Goal: Information Seeking & Learning: Find specific fact

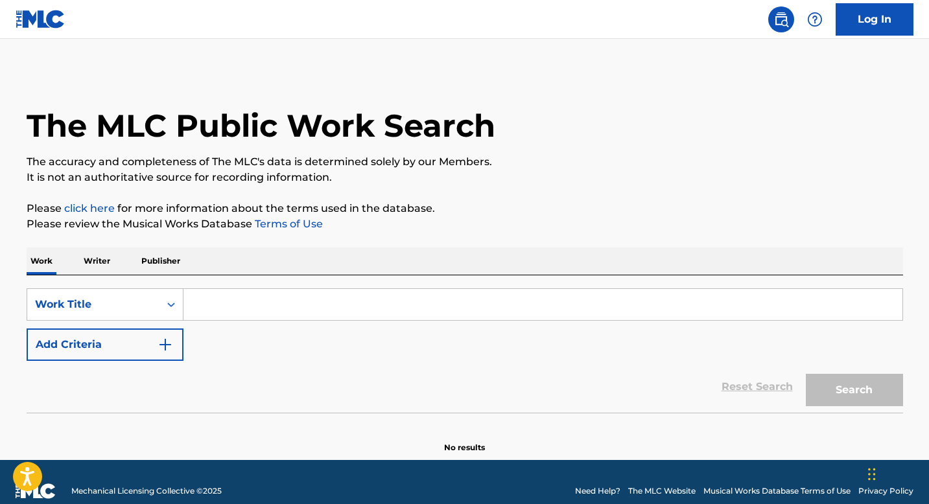
click at [94, 252] on p "Writer" at bounding box center [97, 261] width 34 height 27
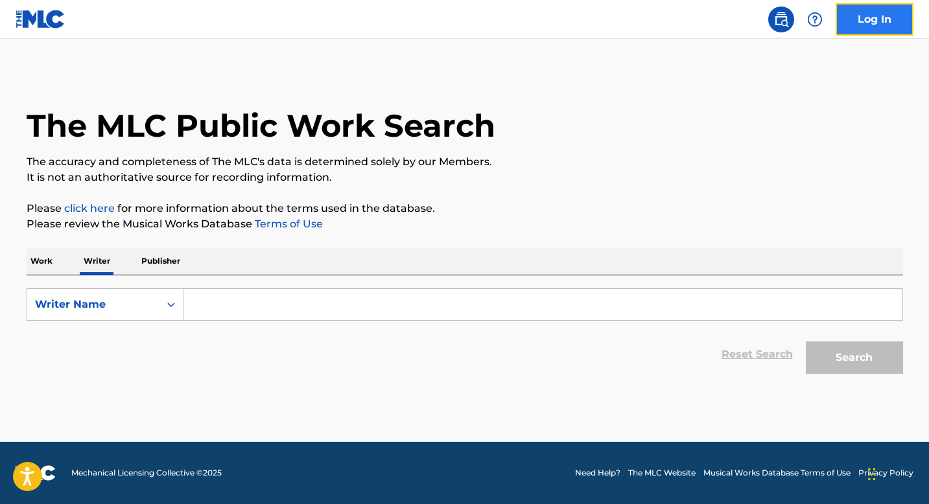
click at [889, 32] on link "Log In" at bounding box center [875, 19] width 78 height 32
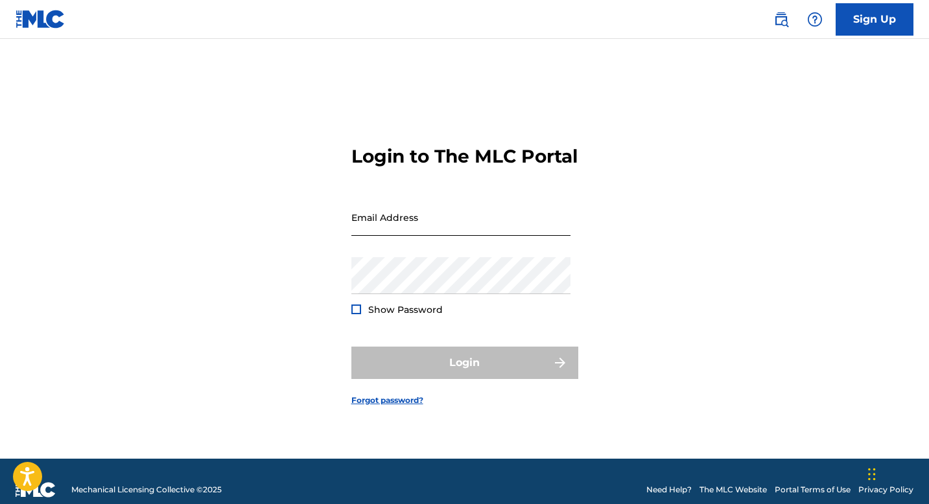
click at [490, 231] on input "Email Address" at bounding box center [460, 217] width 219 height 37
click at [487, 236] on input "[EMAIL_ADDRESS][DOMAIN_NAME]" at bounding box center [460, 217] width 219 height 37
type input "[EMAIL_ADDRESS][DOMAIN_NAME]"
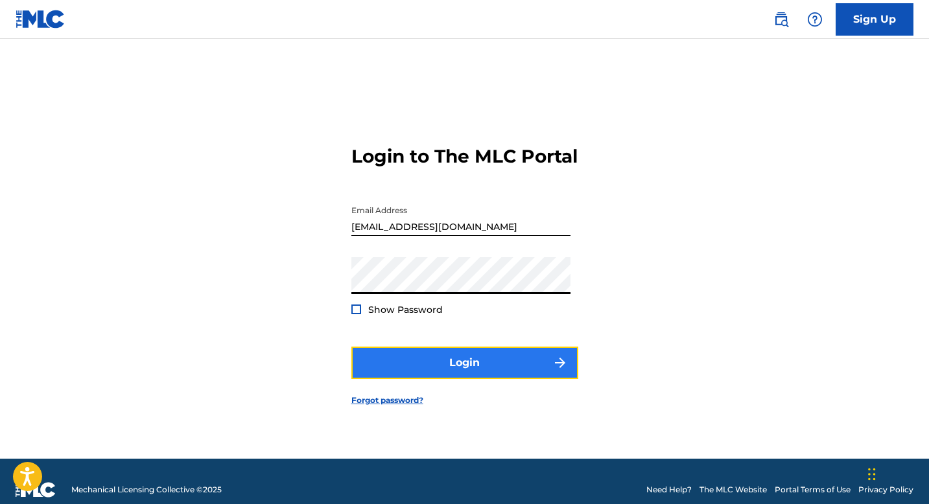
click at [475, 375] on button "Login" at bounding box center [464, 363] width 227 height 32
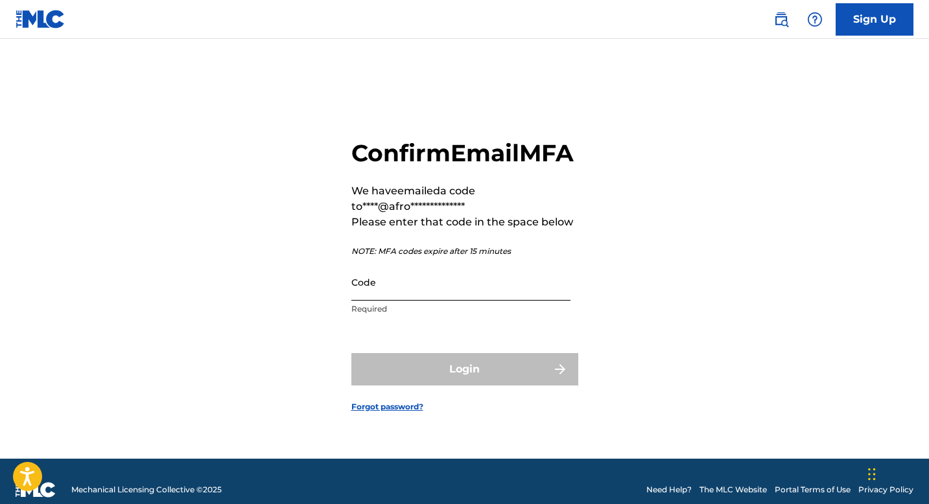
click at [405, 301] on input "Code" at bounding box center [460, 282] width 219 height 37
paste input ": 037673"
click at [355, 301] on input ": 037673" at bounding box center [460, 282] width 219 height 37
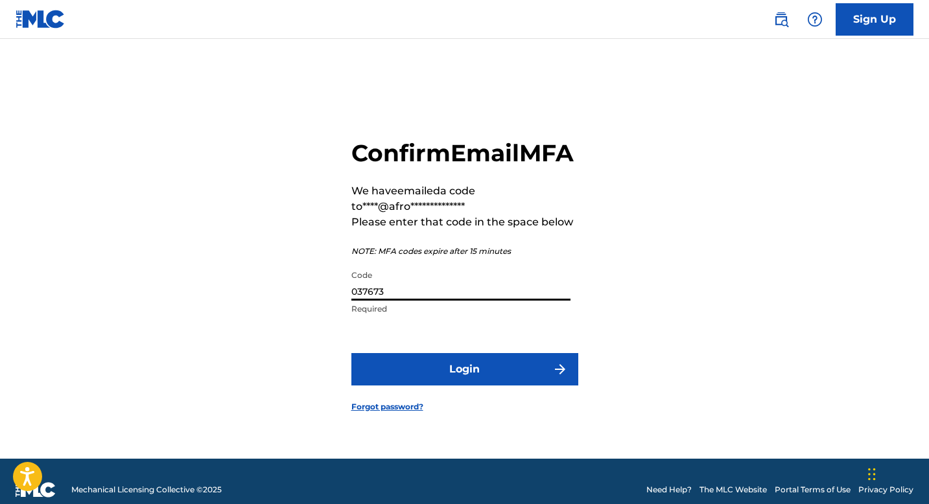
type input "037673"
click at [351, 353] on button "Login" at bounding box center [464, 369] width 227 height 32
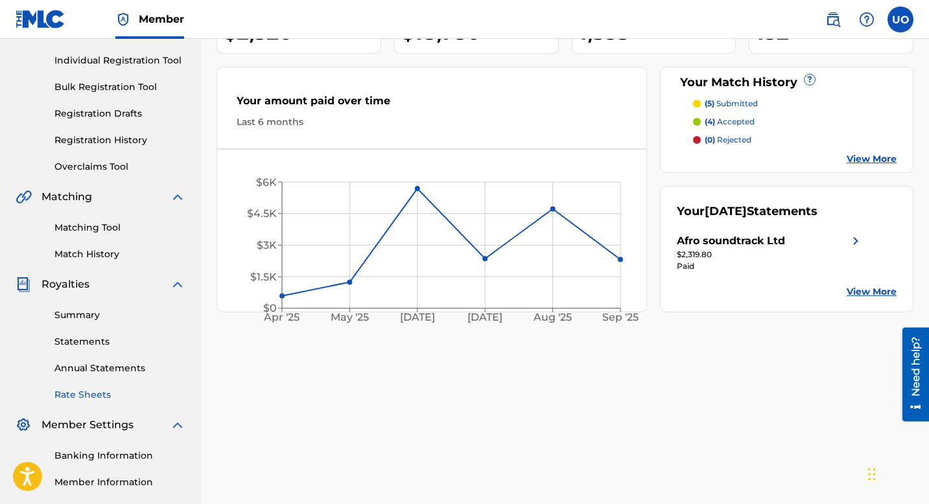
scroll to position [167, 0]
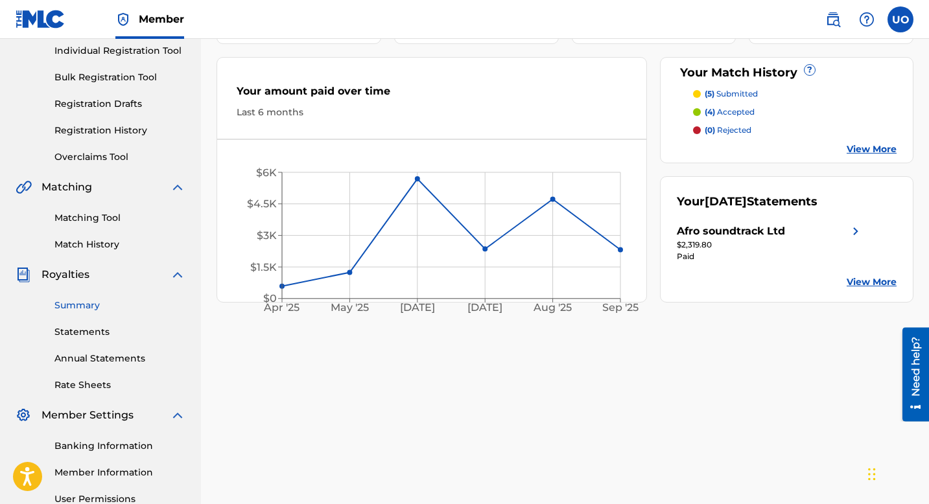
click at [80, 309] on link "Summary" at bounding box center [119, 306] width 131 height 14
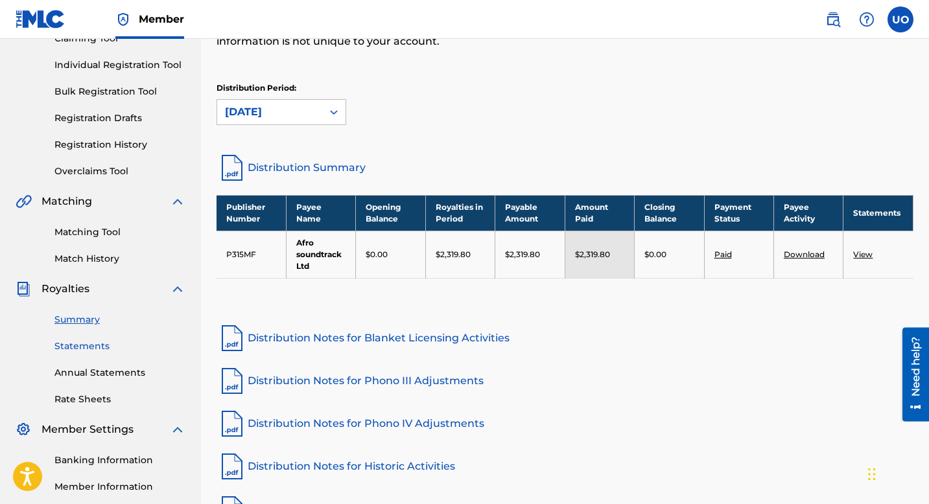
scroll to position [104, 0]
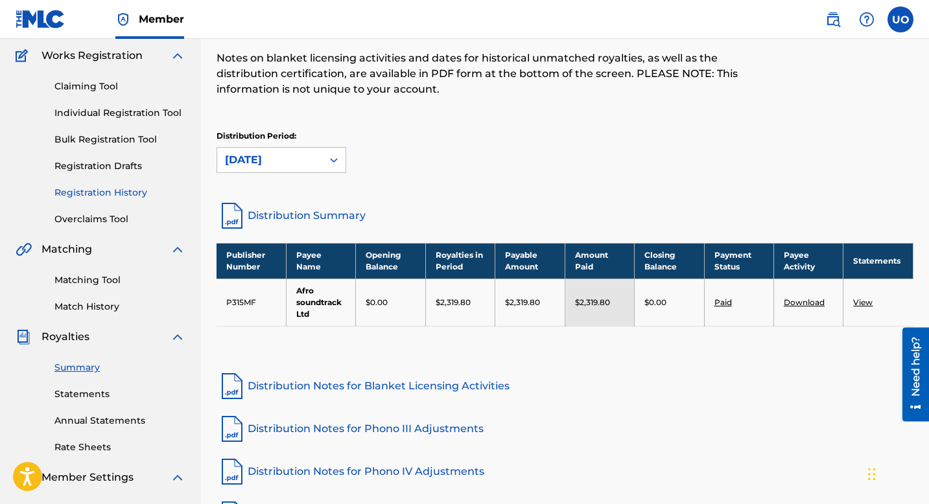
click at [94, 192] on link "Registration History" at bounding box center [119, 193] width 131 height 14
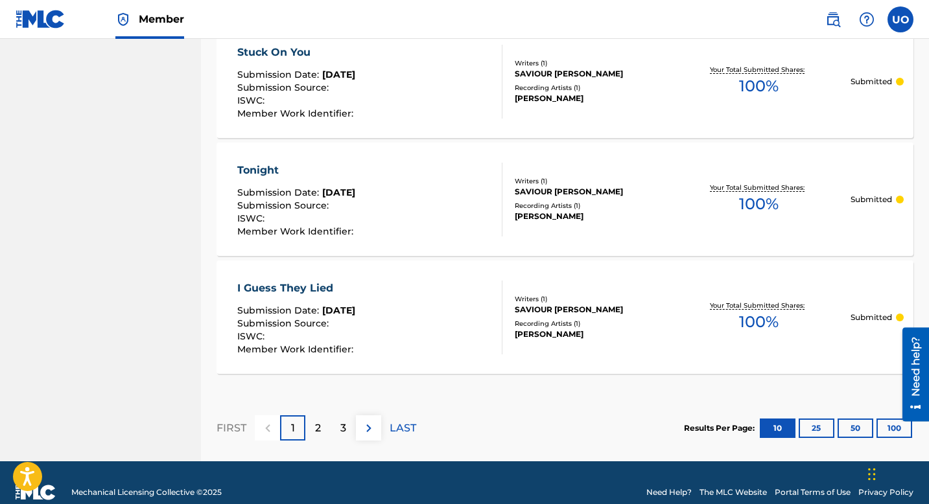
scroll to position [1221, 0]
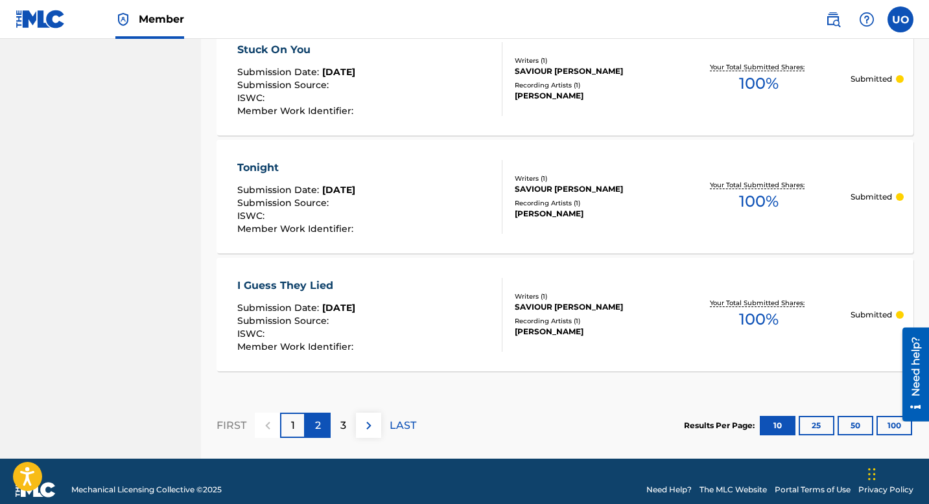
click at [311, 425] on div "2" at bounding box center [317, 425] width 25 height 25
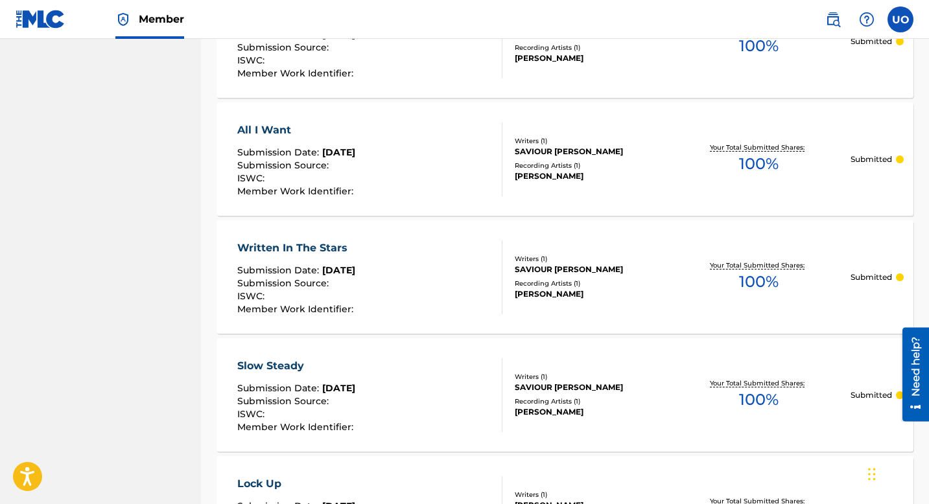
scroll to position [1238, 0]
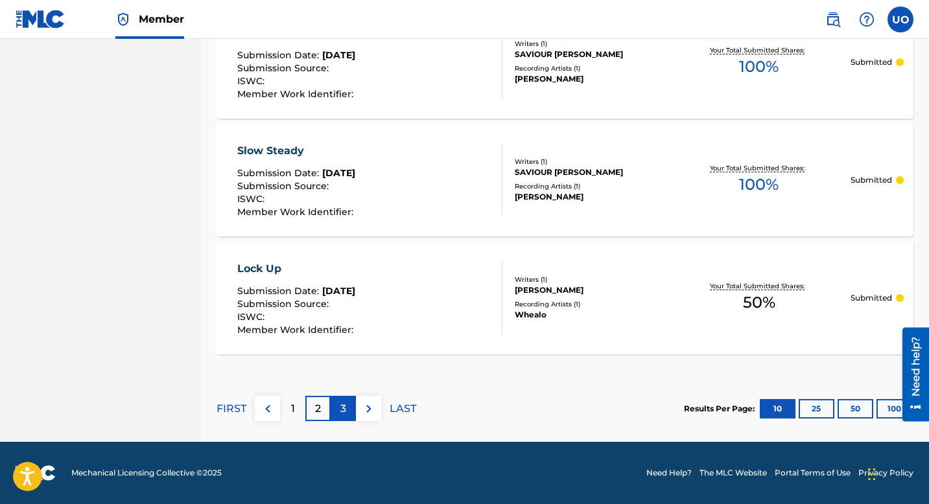
click at [339, 407] on div "3" at bounding box center [343, 408] width 25 height 25
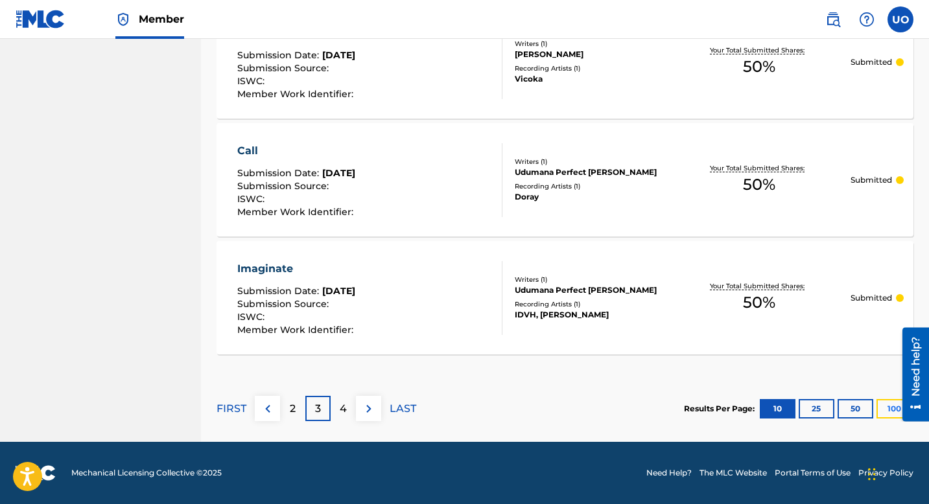
click at [887, 408] on button "100" at bounding box center [894, 408] width 36 height 19
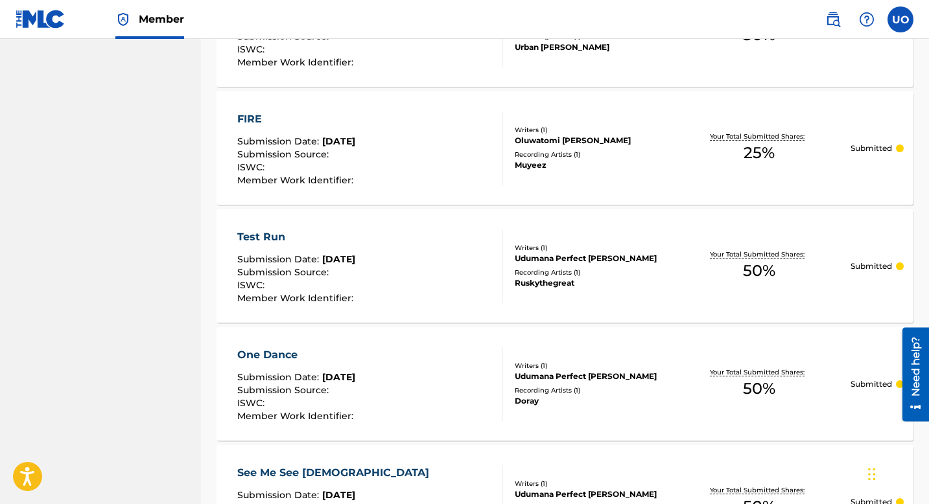
scroll to position [8818, 0]
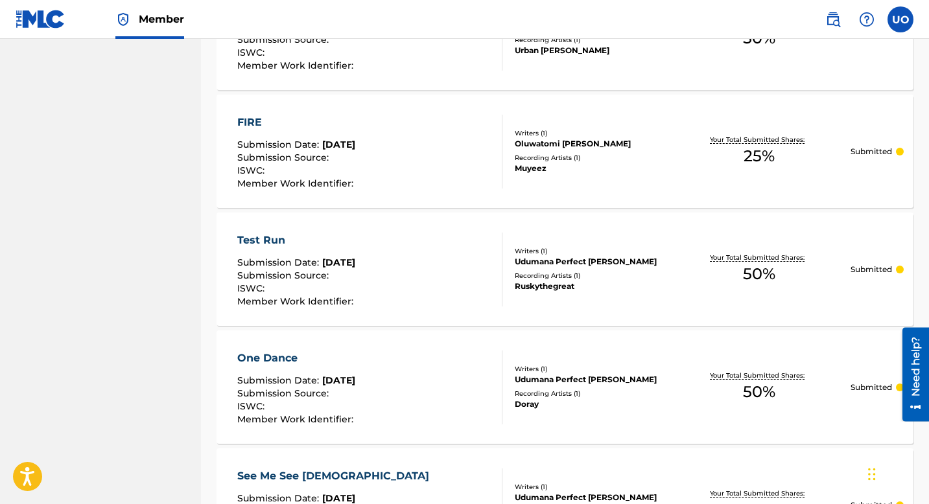
click at [440, 176] on div "FIRE Submission Date : [DATE] Submission Source : ISWC : Member Work Identifier…" at bounding box center [369, 152] width 265 height 74
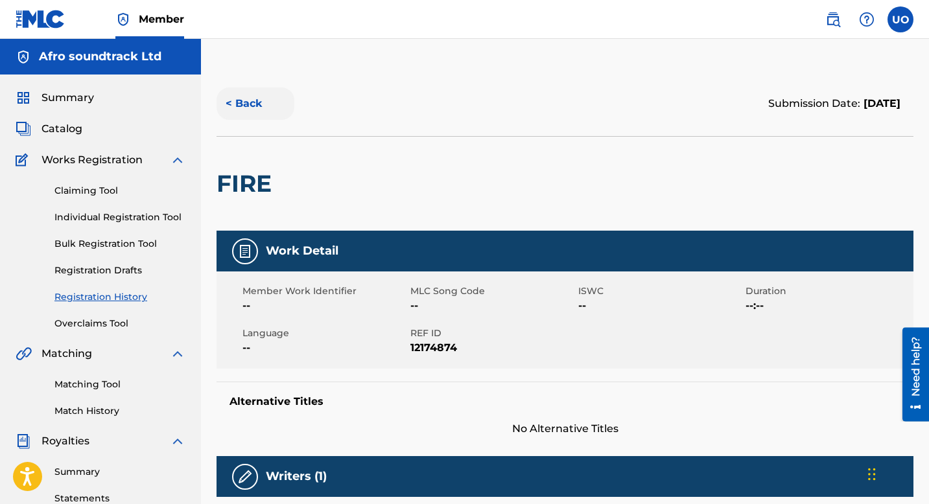
click at [241, 109] on button "< Back" at bounding box center [256, 104] width 78 height 32
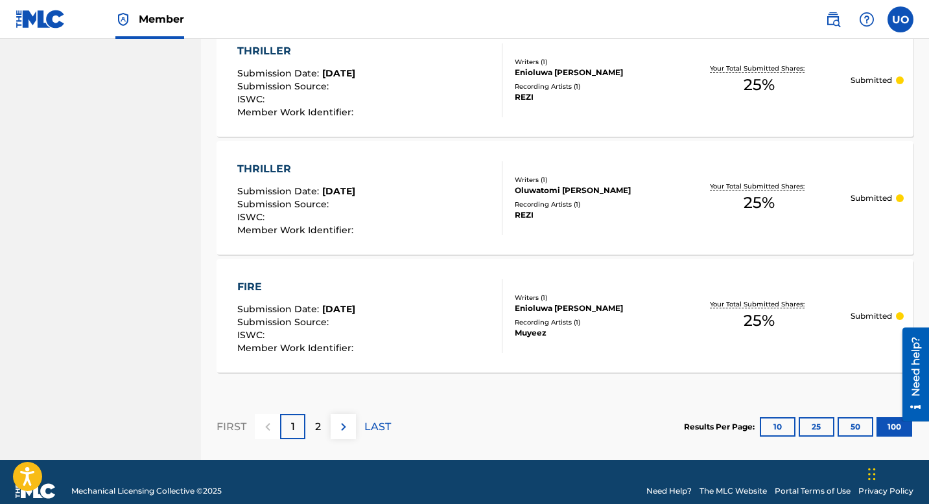
scroll to position [11857, 0]
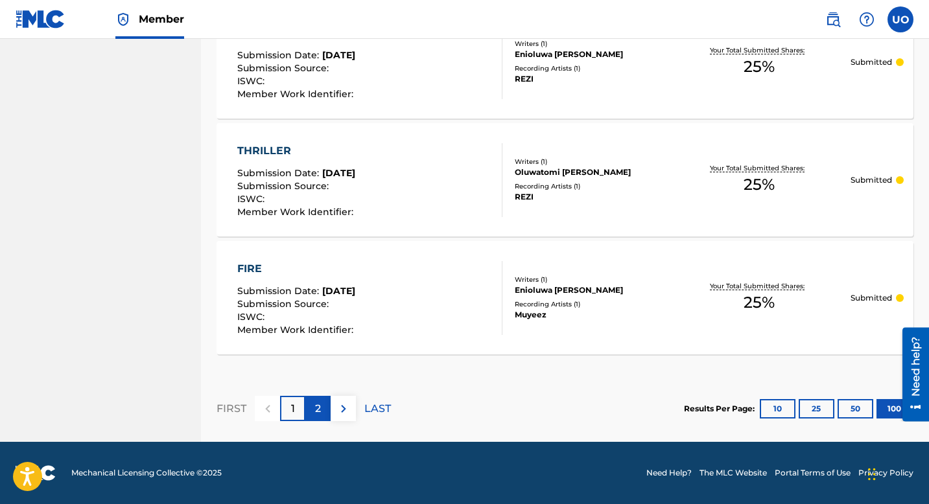
click at [307, 406] on div "2" at bounding box center [317, 408] width 25 height 25
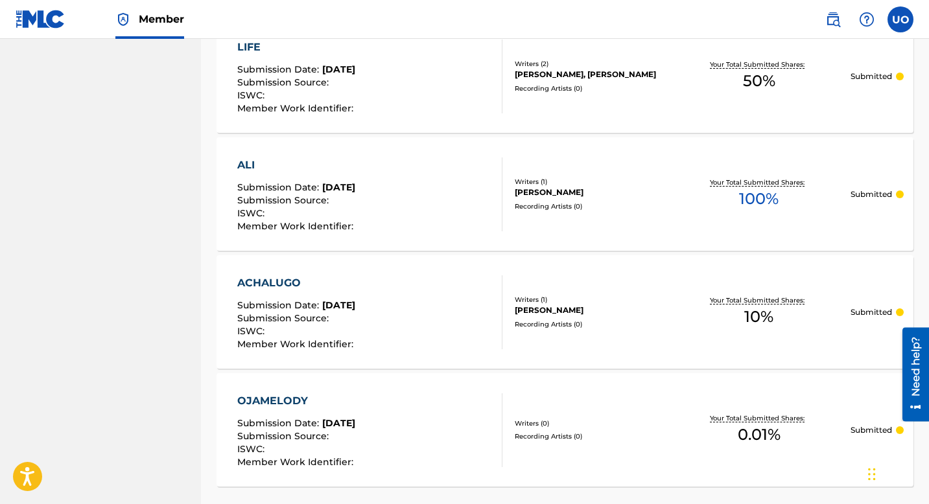
scroll to position [6059, 0]
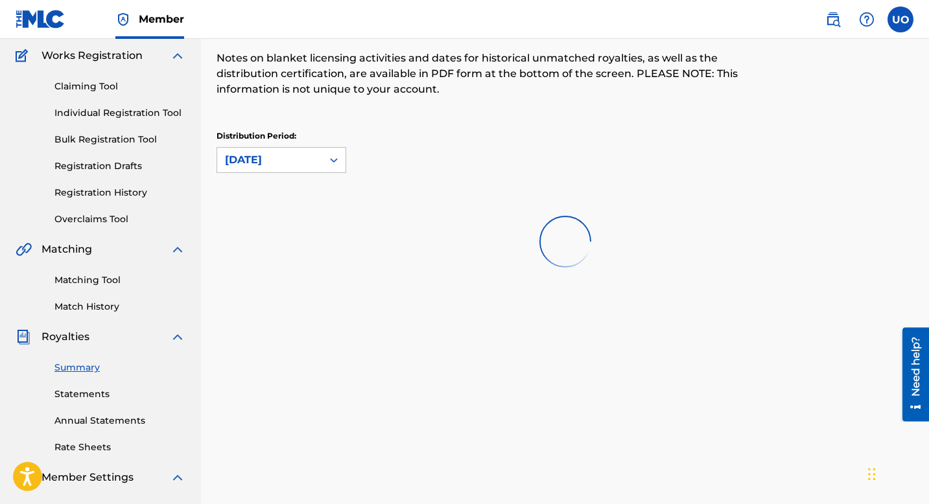
scroll to position [67, 0]
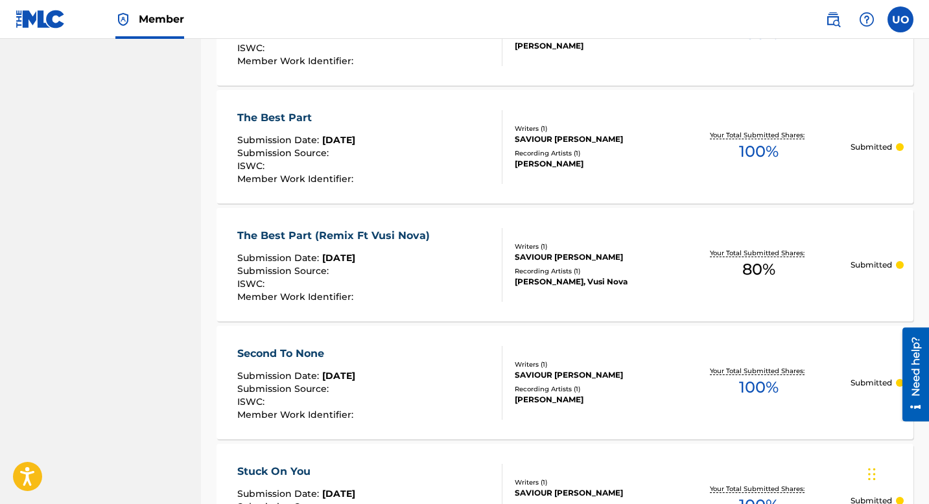
scroll to position [1238, 0]
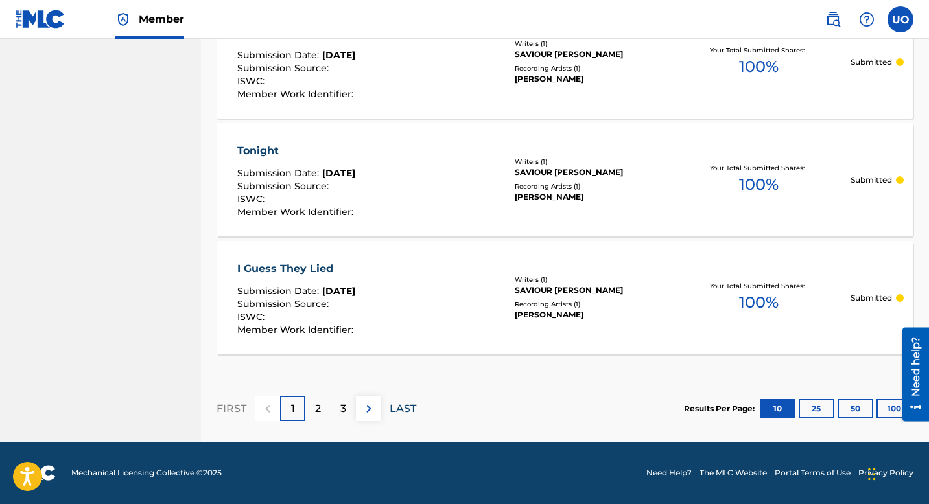
click at [397, 410] on p "LAST" at bounding box center [403, 409] width 27 height 16
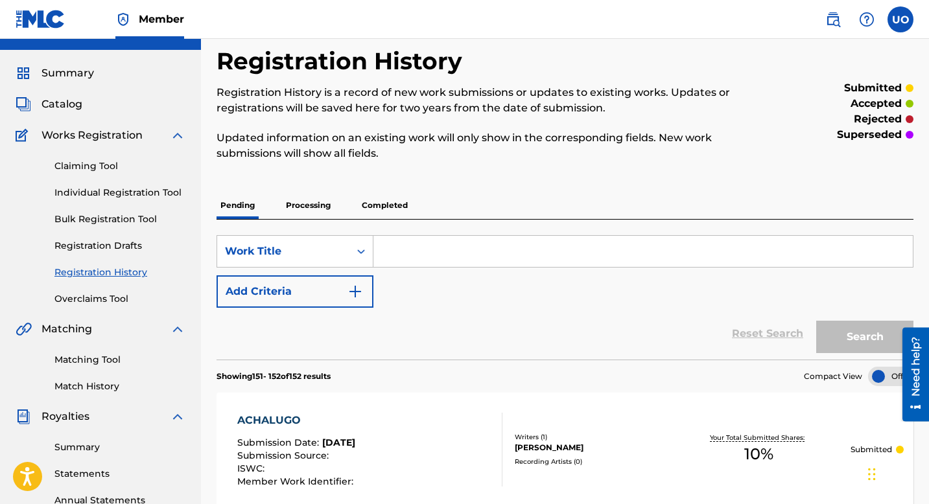
scroll to position [7, 0]
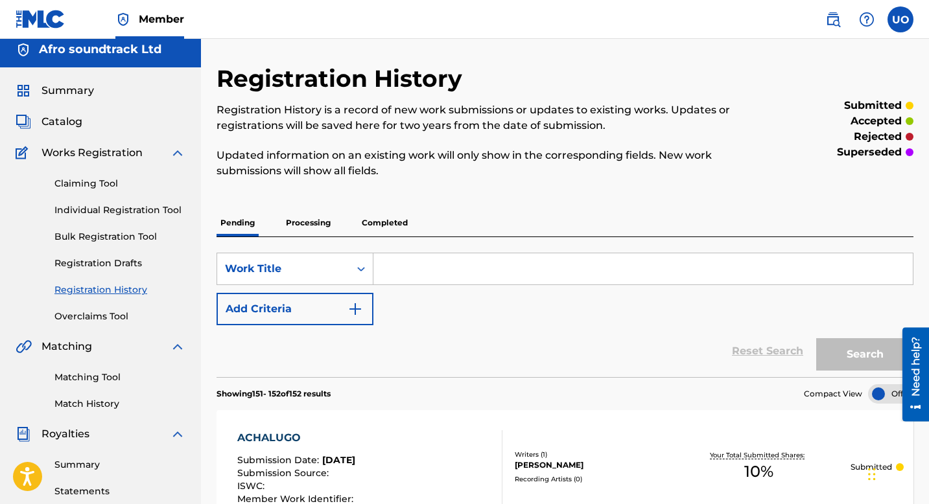
click at [370, 225] on p "Completed" at bounding box center [385, 222] width 54 height 27
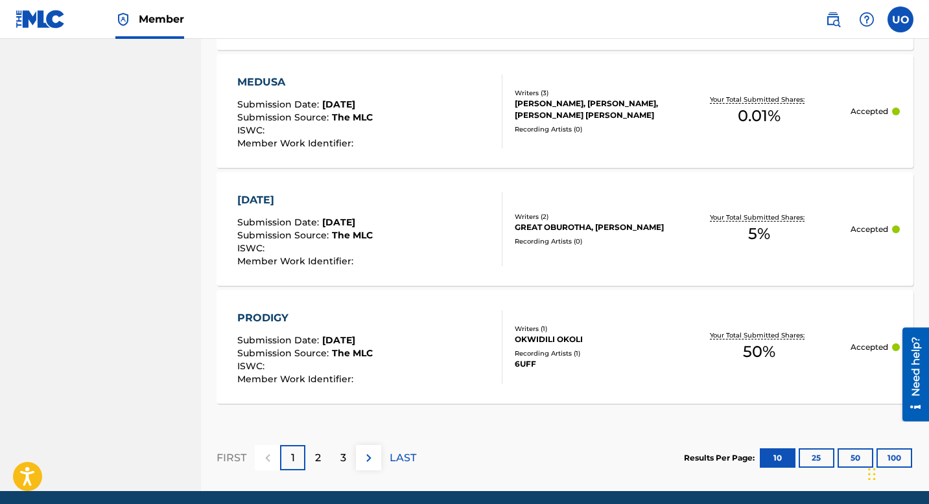
scroll to position [1244, 0]
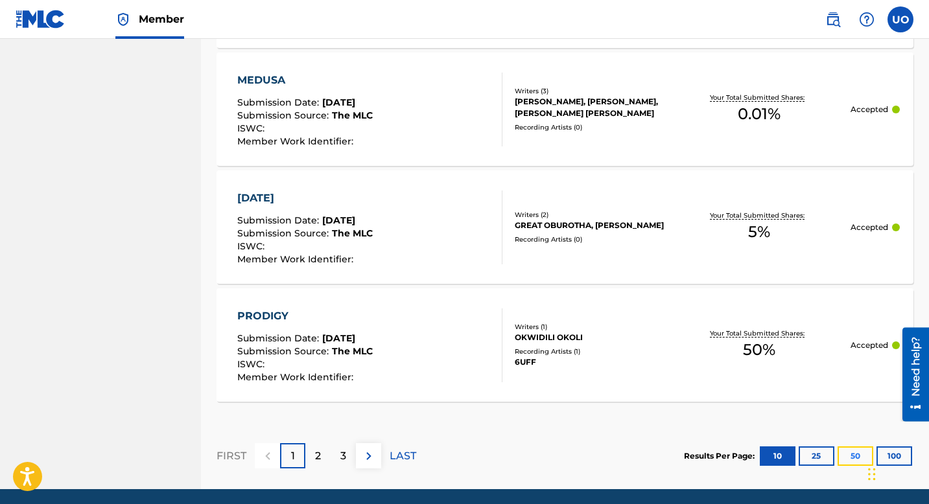
click at [862, 458] on button "50" at bounding box center [856, 456] width 36 height 19
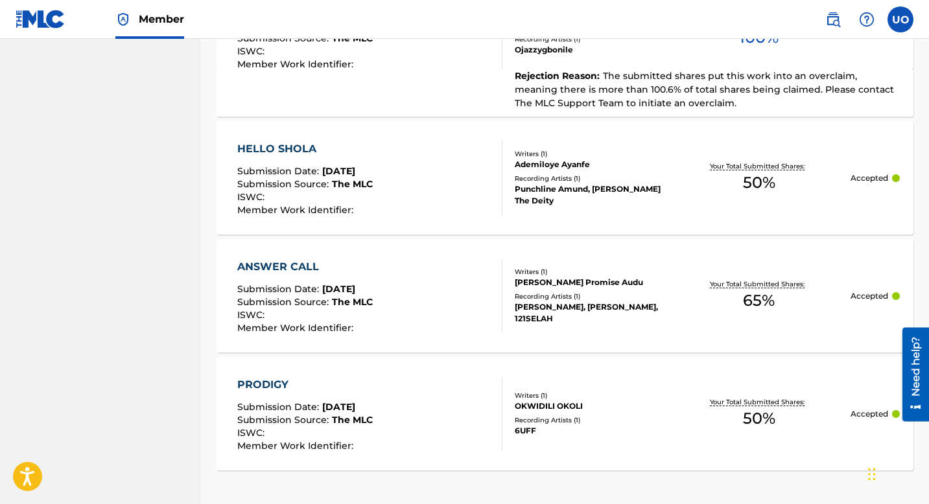
scroll to position [6039, 0]
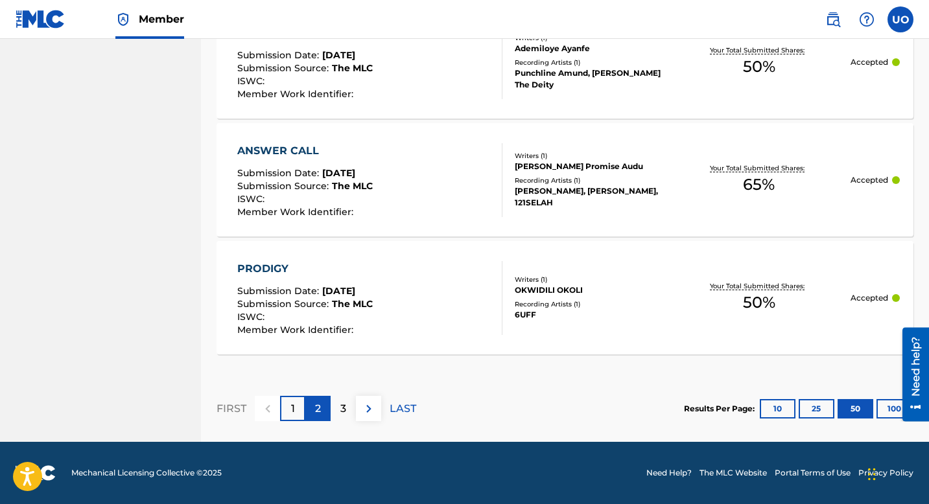
click at [317, 406] on p "2" at bounding box center [318, 409] width 6 height 16
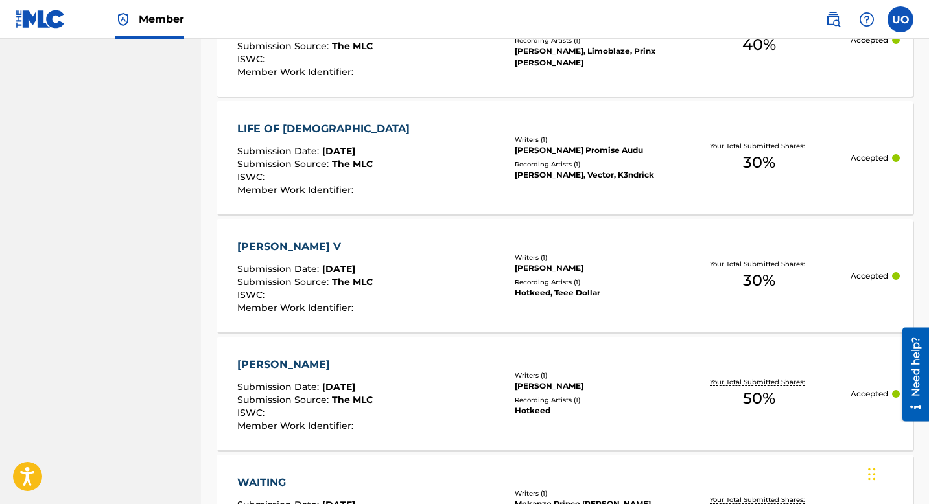
scroll to position [1894, 0]
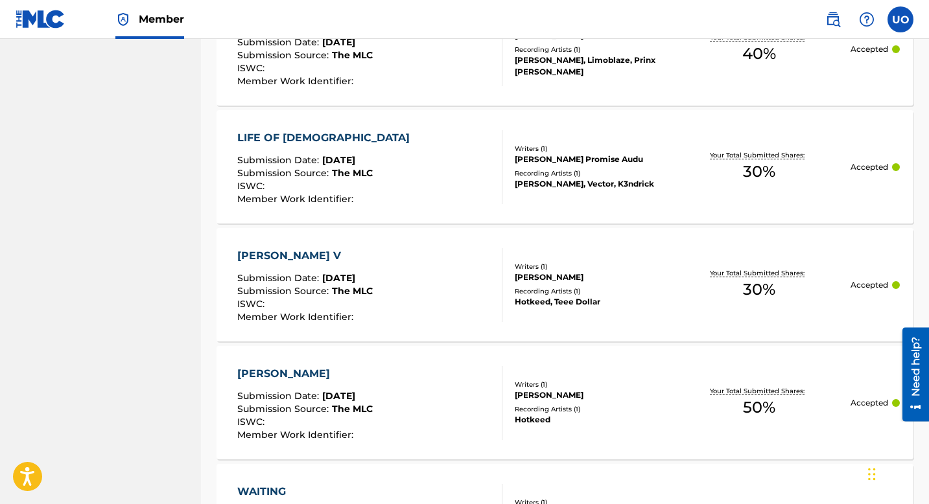
click at [278, 258] on div "[PERSON_NAME] V" at bounding box center [304, 256] width 135 height 16
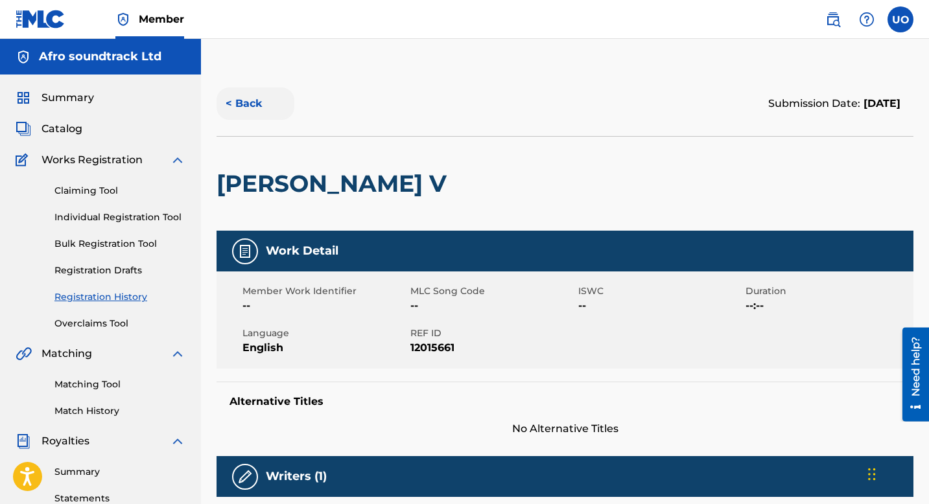
click at [226, 97] on button "< Back" at bounding box center [256, 104] width 78 height 32
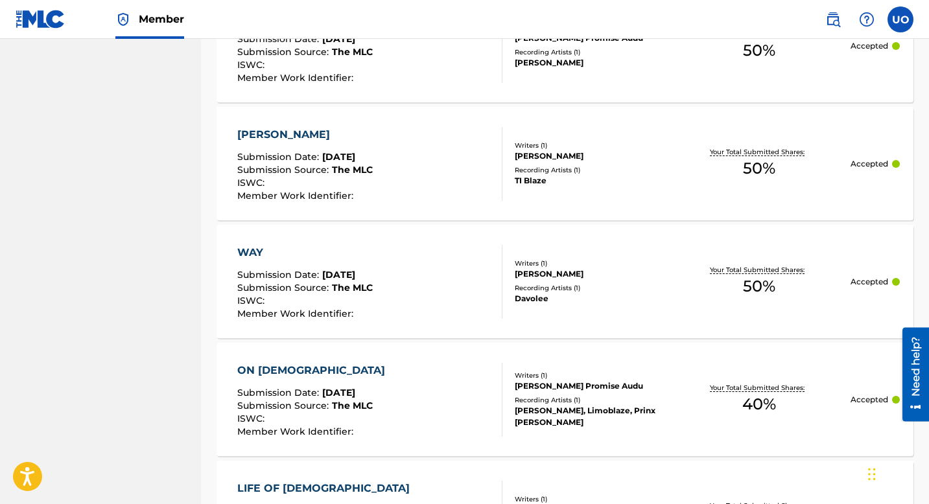
scroll to position [1545, 0]
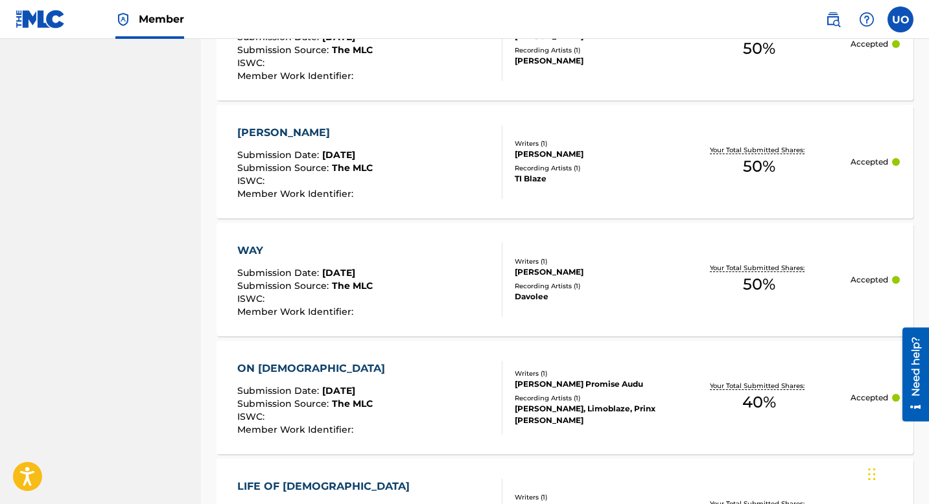
click at [644, 292] on div "Davolee" at bounding box center [591, 297] width 153 height 12
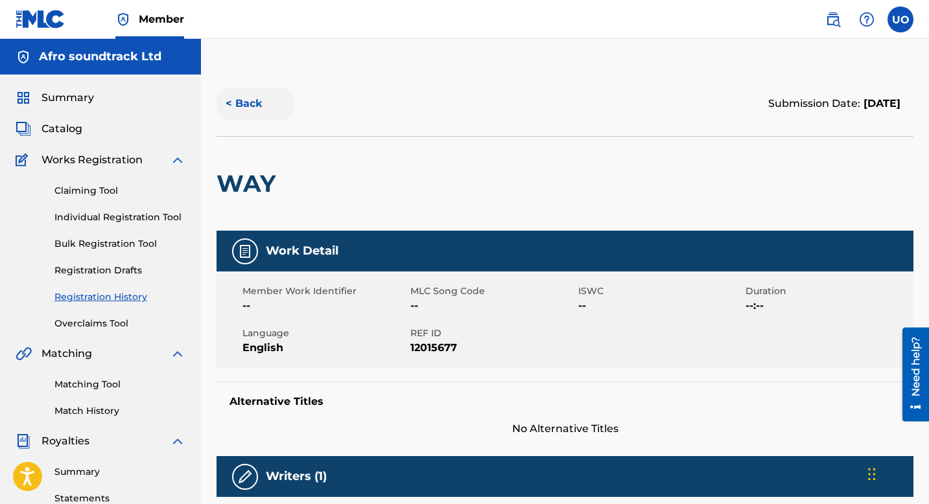
click at [229, 107] on button "< Back" at bounding box center [256, 104] width 78 height 32
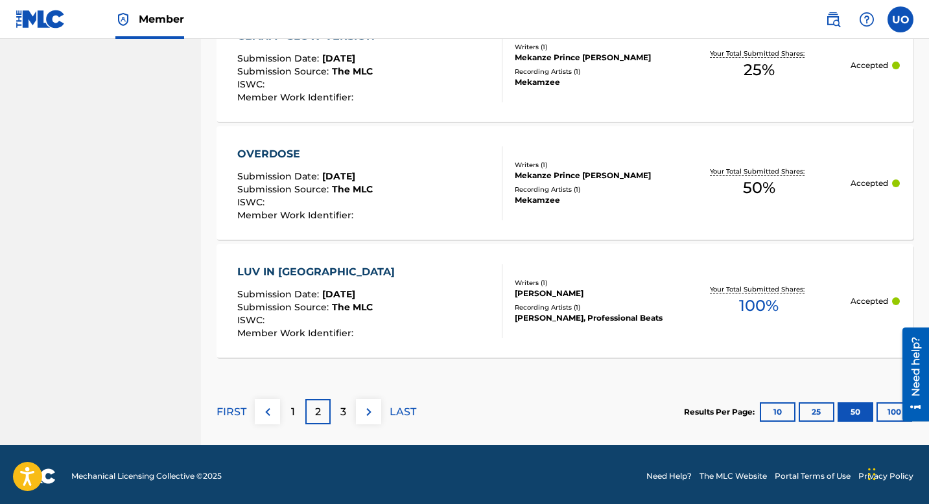
scroll to position [6025, 0]
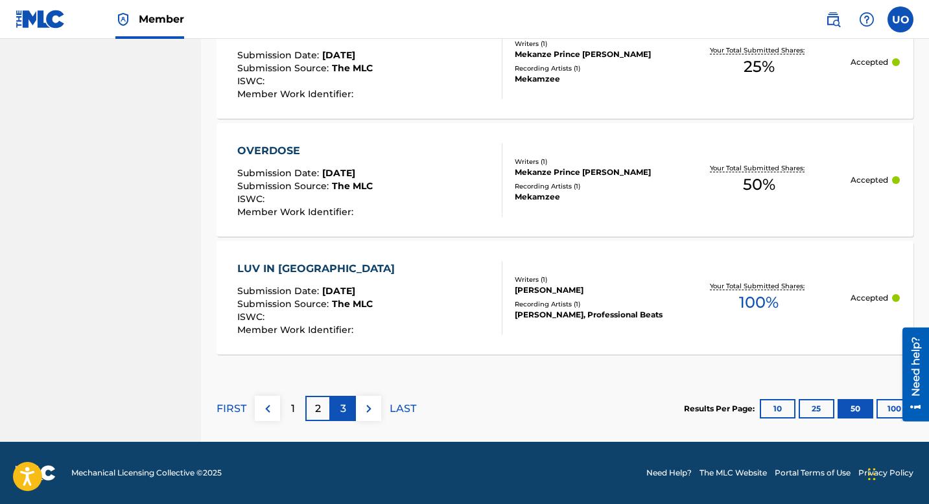
click at [340, 416] on p "3" at bounding box center [343, 409] width 6 height 16
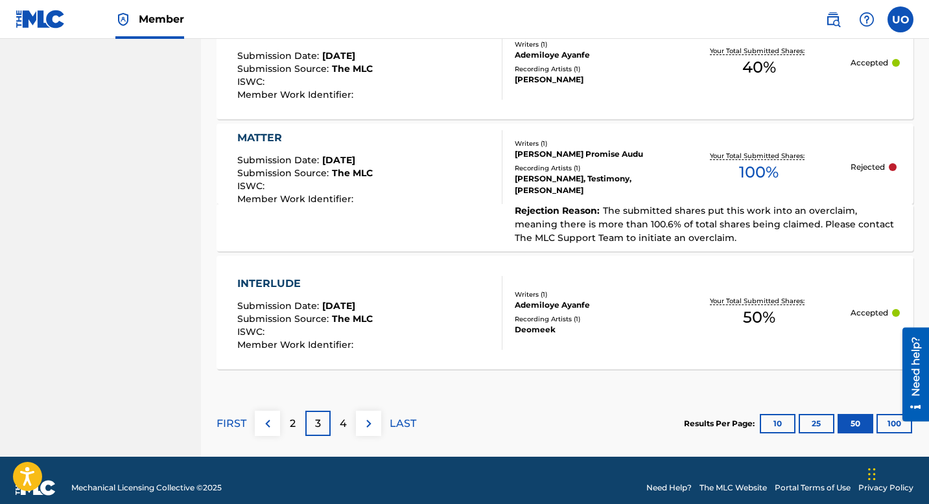
scroll to position [6039, 0]
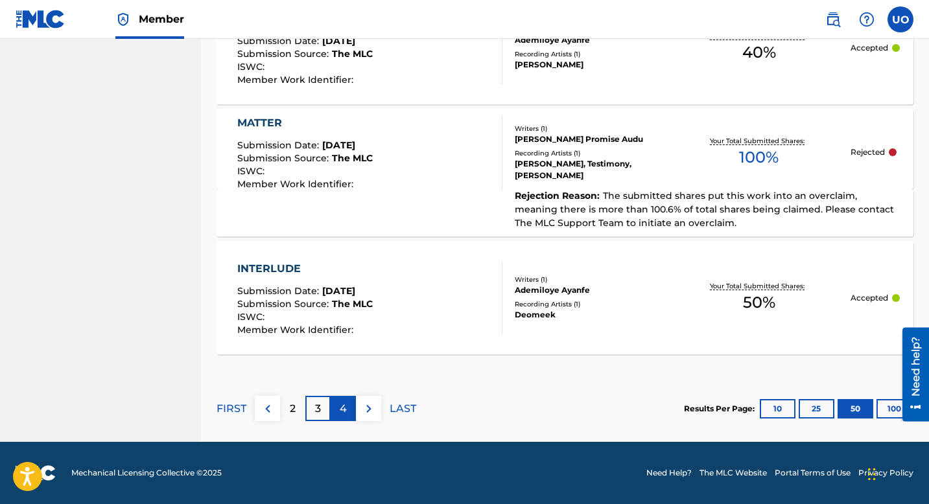
click at [347, 407] on div "4" at bounding box center [343, 408] width 25 height 25
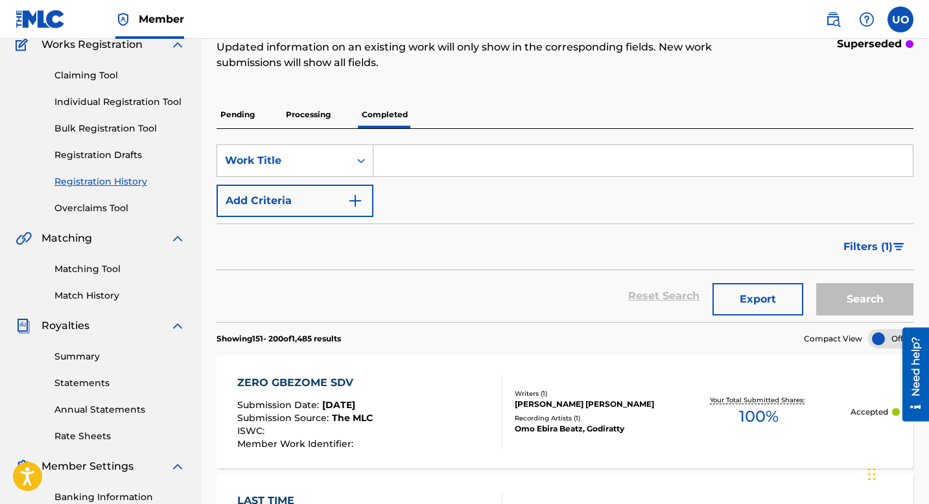
scroll to position [0, 0]
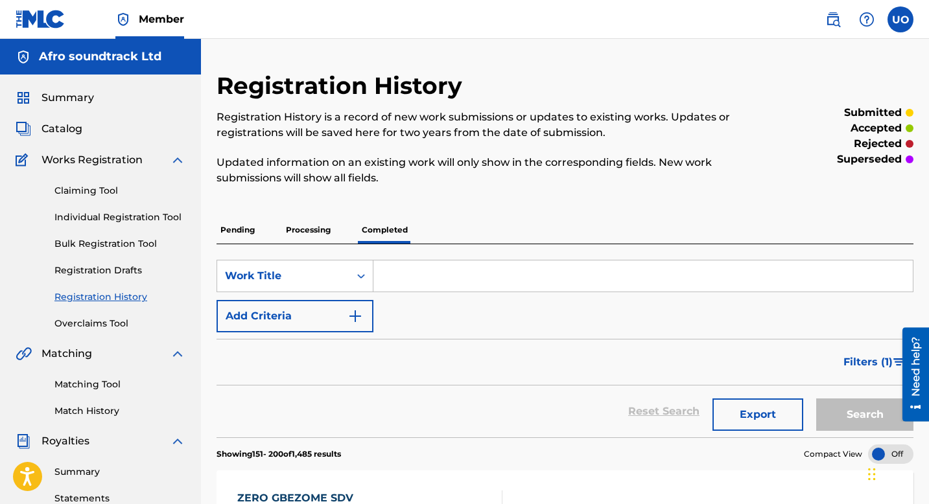
click at [445, 270] on input "Search Form" at bounding box center [642, 276] width 539 height 31
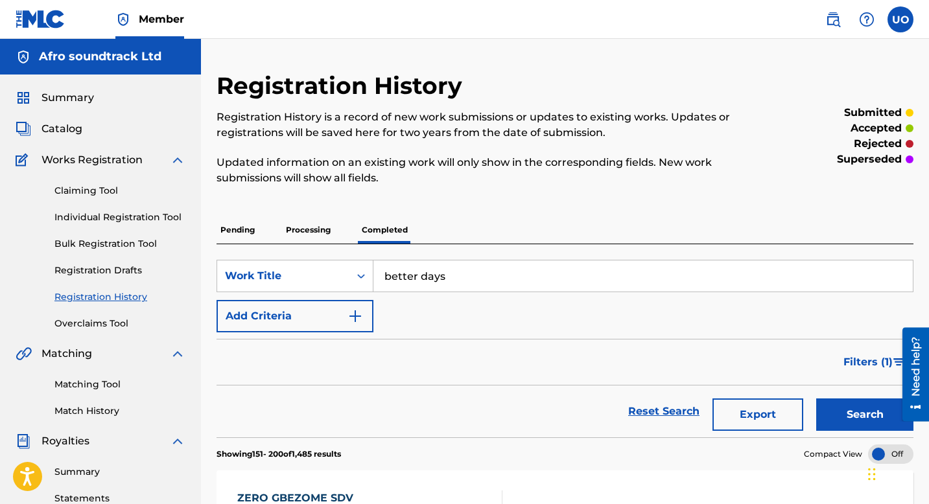
type input "better days"
click at [816, 399] on button "Search" at bounding box center [864, 415] width 97 height 32
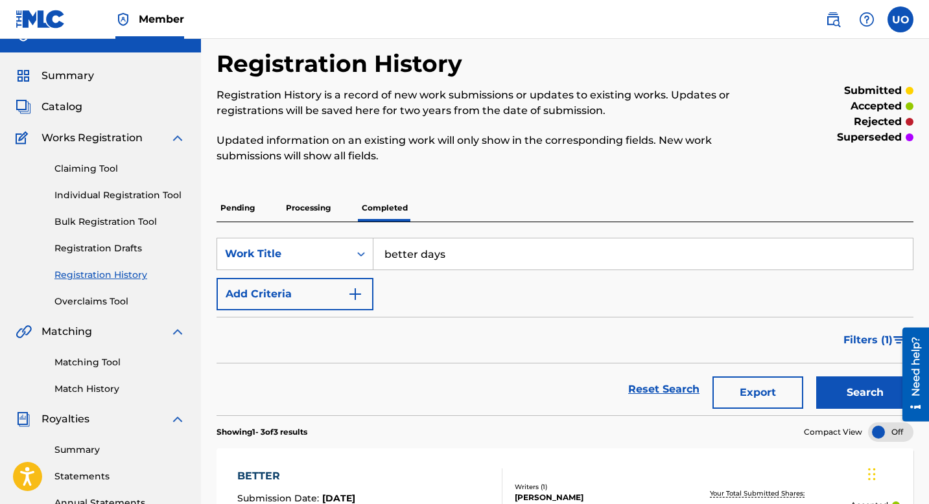
scroll to position [24, 0]
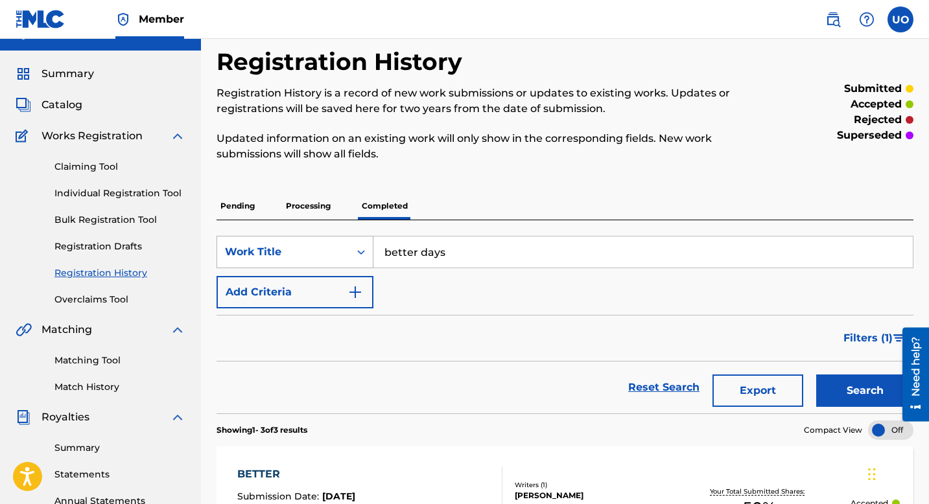
drag, startPoint x: 467, startPoint y: 249, endPoint x: 368, endPoint y: 250, distance: 98.5
click at [368, 250] on div "SearchWithCriteria6ede782d-80f8-4b00-805d-18588caeb72d Work Title better days" at bounding box center [565, 252] width 697 height 32
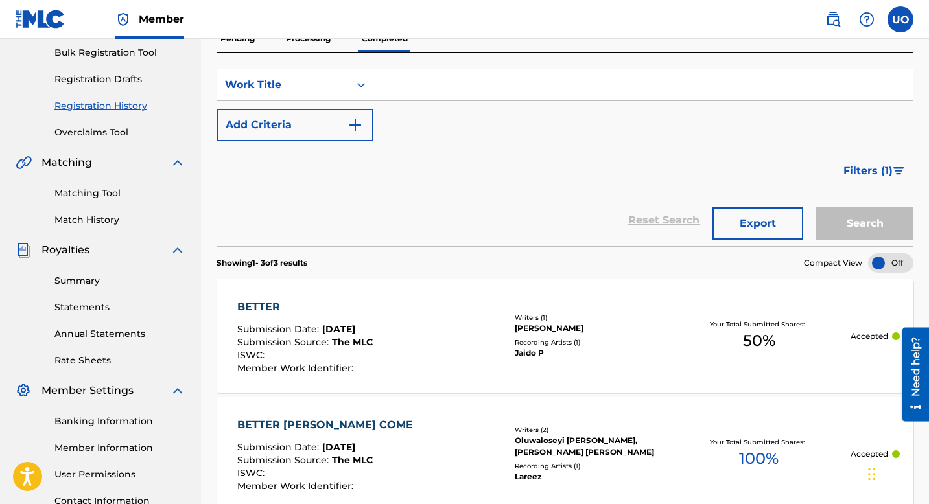
scroll to position [193, 0]
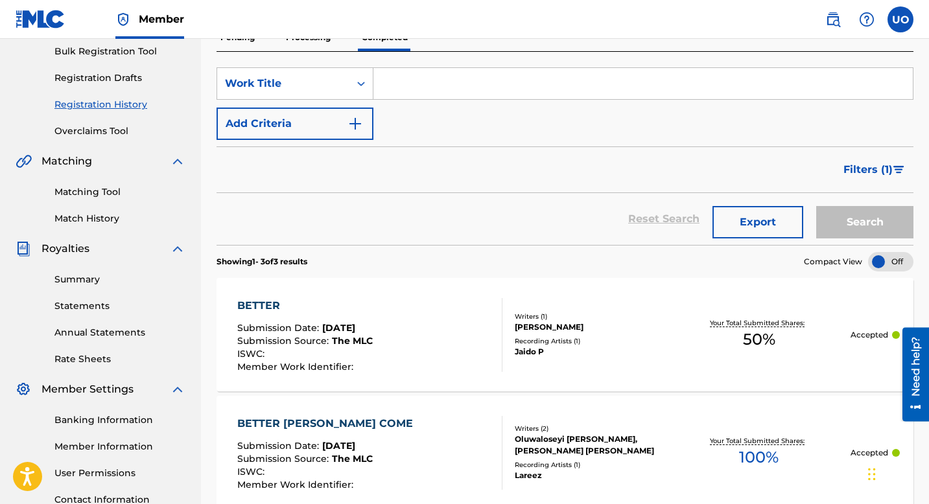
click at [104, 106] on link "Registration History" at bounding box center [119, 105] width 131 height 14
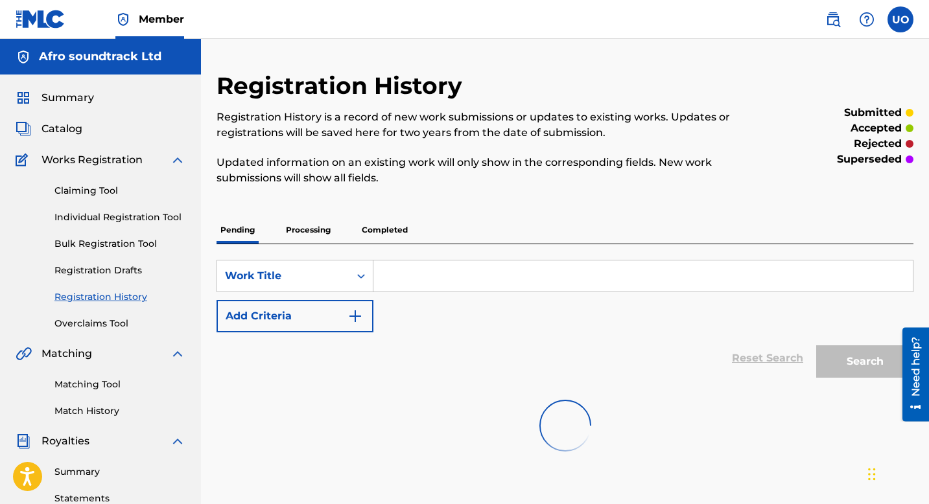
click at [381, 231] on p "Completed" at bounding box center [385, 230] width 54 height 27
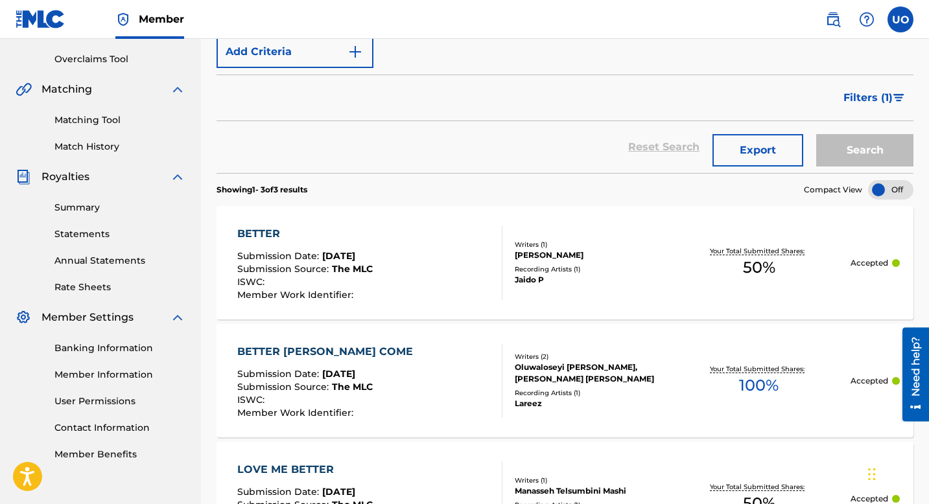
scroll to position [7, 0]
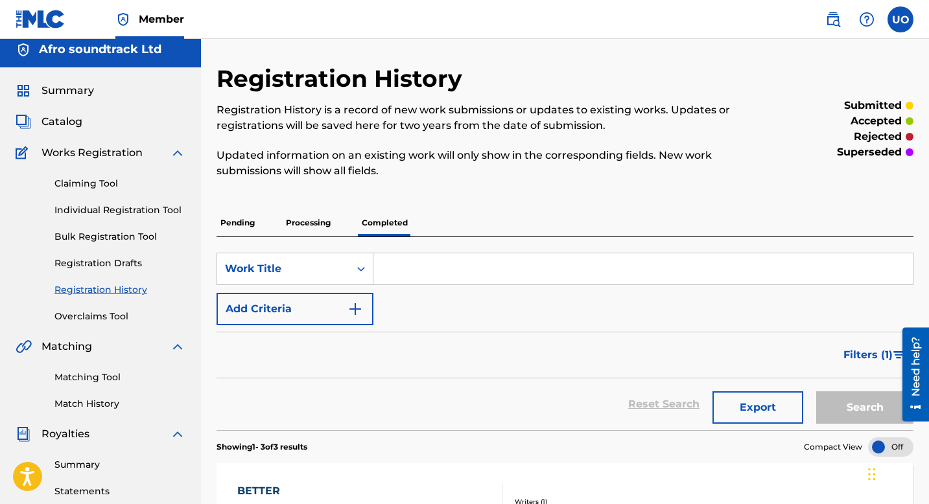
click at [429, 266] on input "Search Form" at bounding box center [642, 268] width 539 height 31
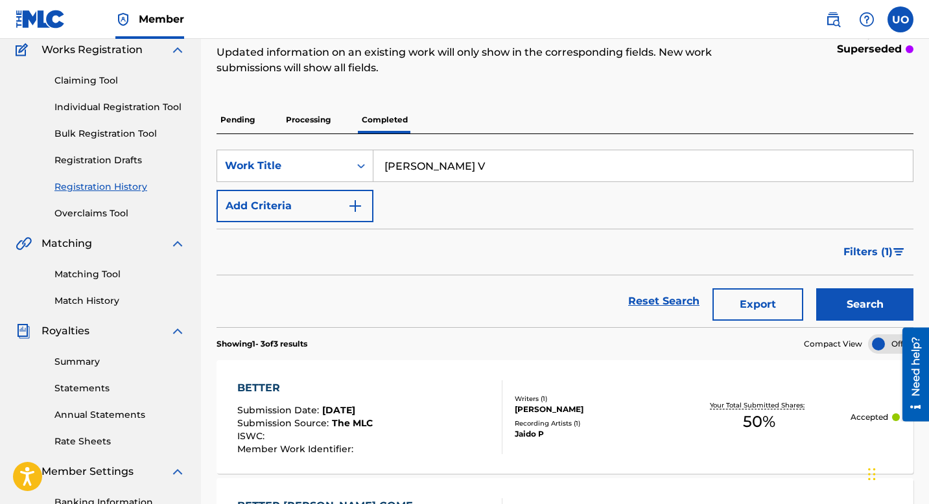
scroll to position [204, 0]
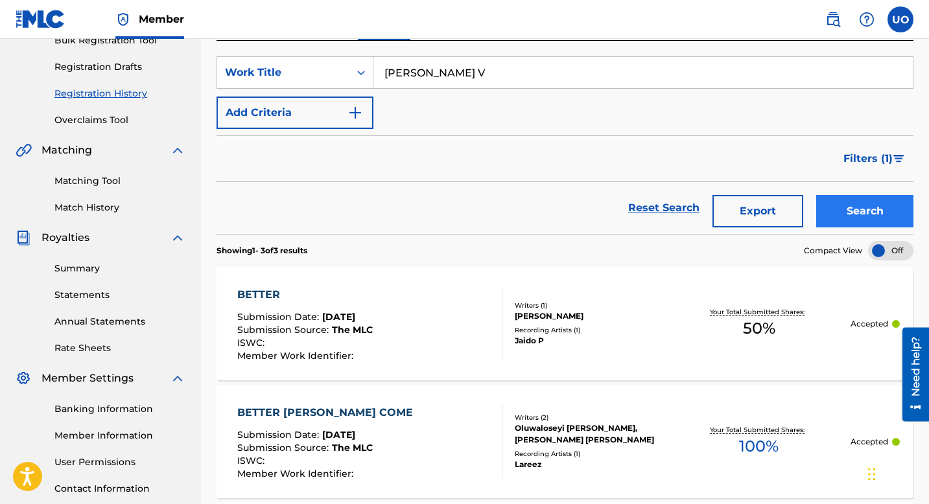
type input "[PERSON_NAME] V"
click at [854, 207] on button "Search" at bounding box center [864, 211] width 97 height 32
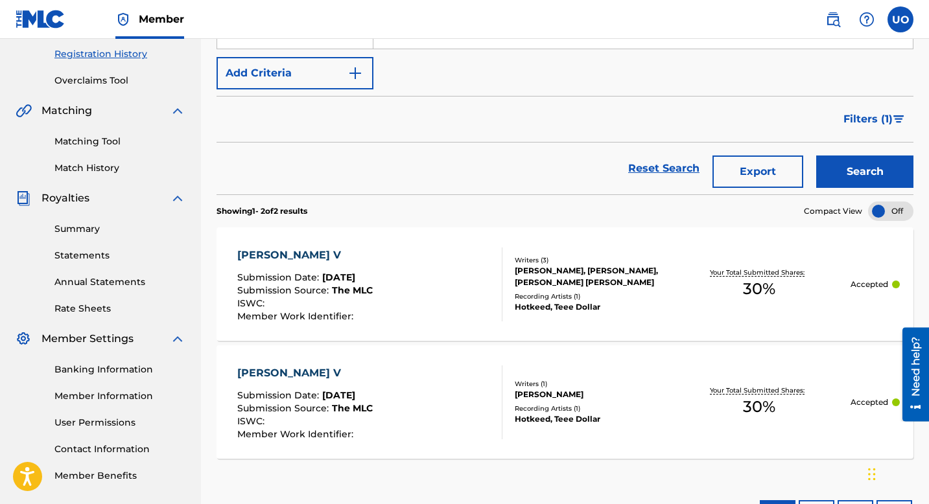
scroll to position [246, 0]
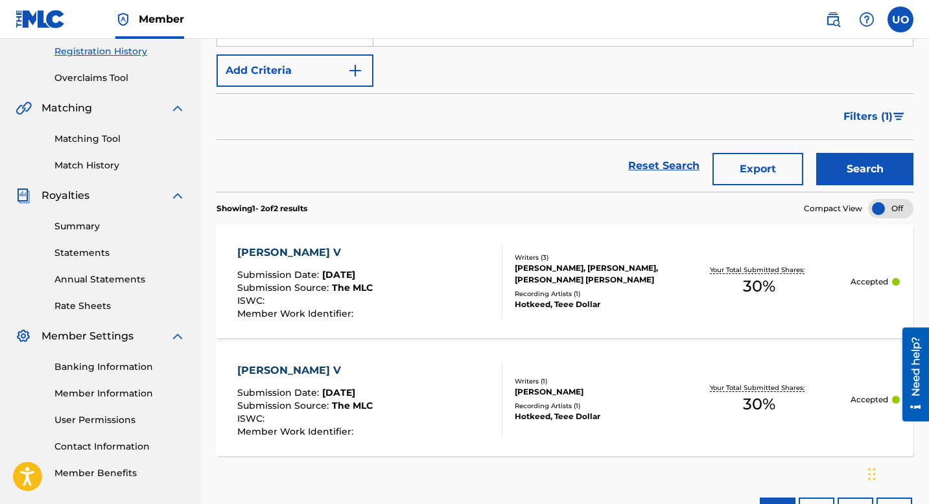
click at [423, 285] on div "[PERSON_NAME] V Submission Date : [DATE] Submission Source : The MLC ISWC : Mem…" at bounding box center [369, 282] width 265 height 74
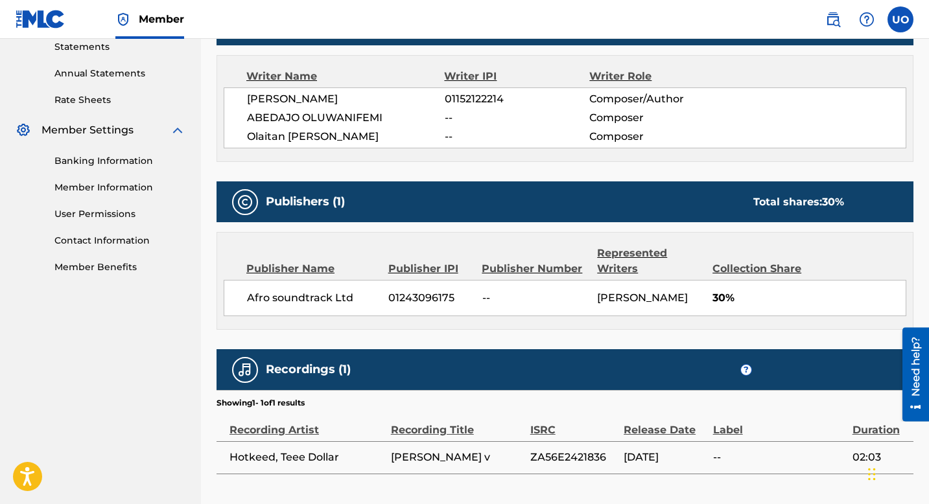
scroll to position [471, 0]
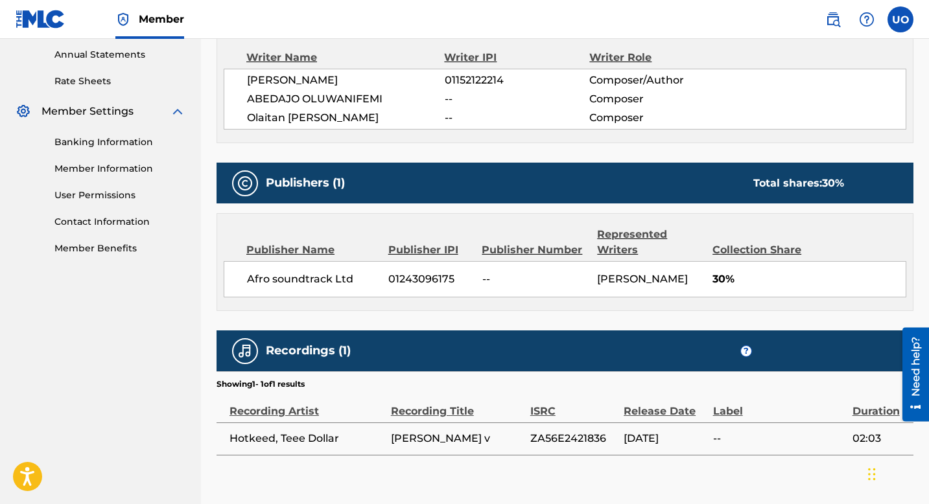
drag, startPoint x: 662, startPoint y: 292, endPoint x: 597, endPoint y: 277, distance: 66.7
click at [597, 277] on div "[PERSON_NAME]" at bounding box center [650, 280] width 106 height 16
copy span "[PERSON_NAME]"
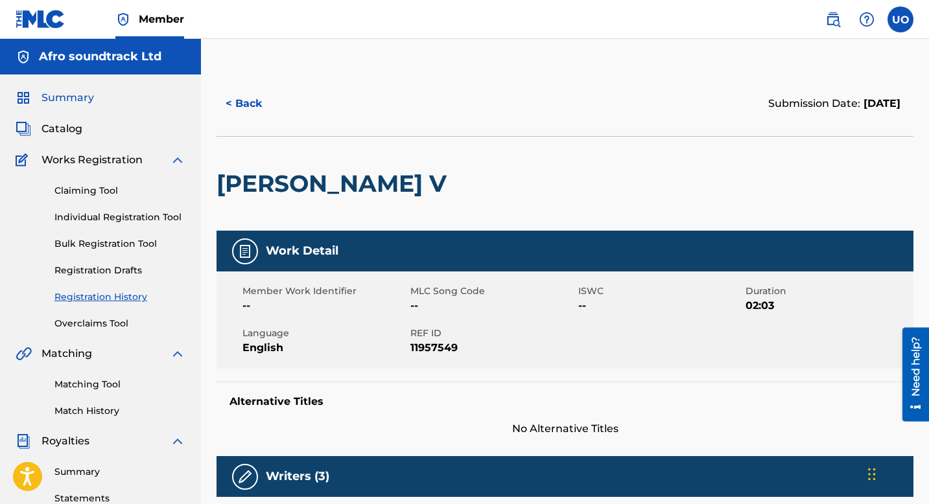
click at [84, 93] on span "Summary" at bounding box center [67, 98] width 53 height 16
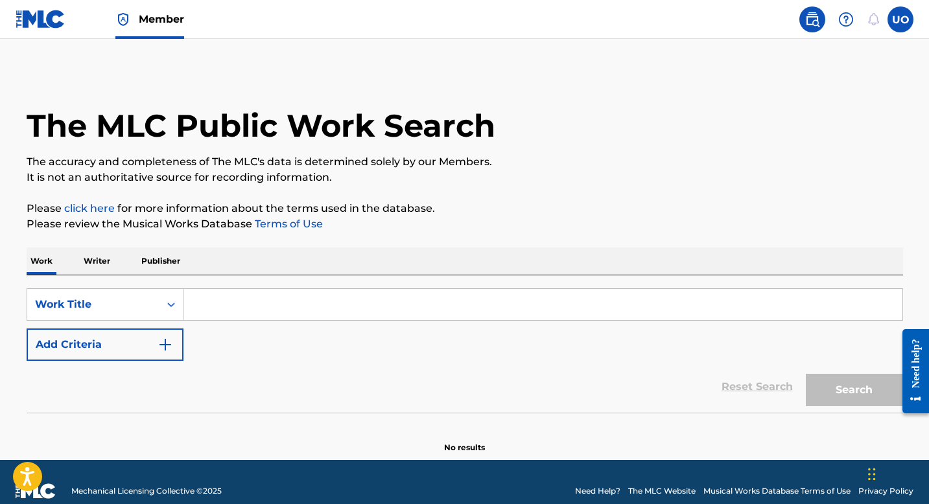
click at [242, 310] on input "Search Form" at bounding box center [542, 304] width 719 height 31
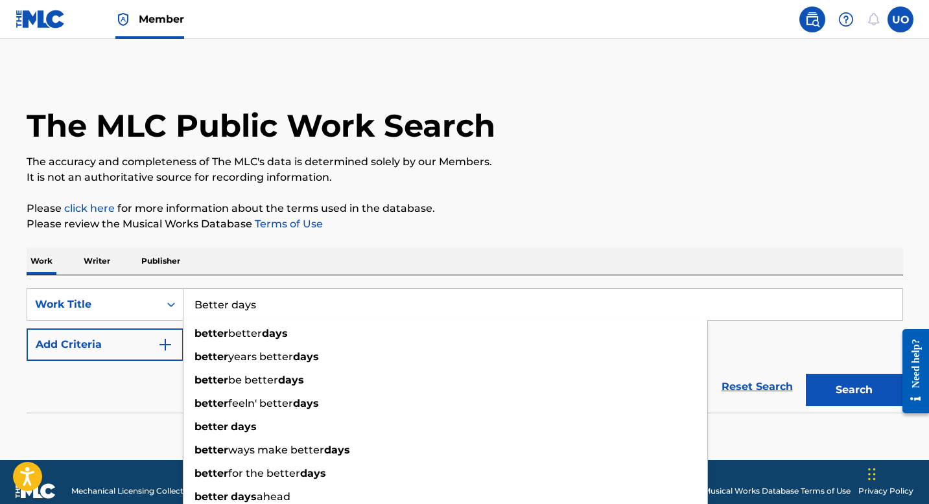
type input "Better days"
click at [126, 393] on div "Reset Search Search" at bounding box center [465, 387] width 876 height 52
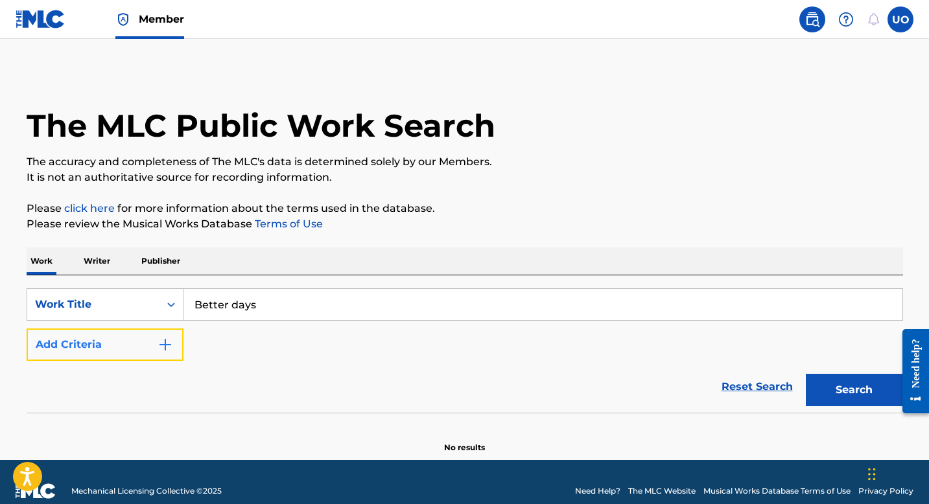
click at [137, 348] on button "Add Criteria" at bounding box center [105, 345] width 157 height 32
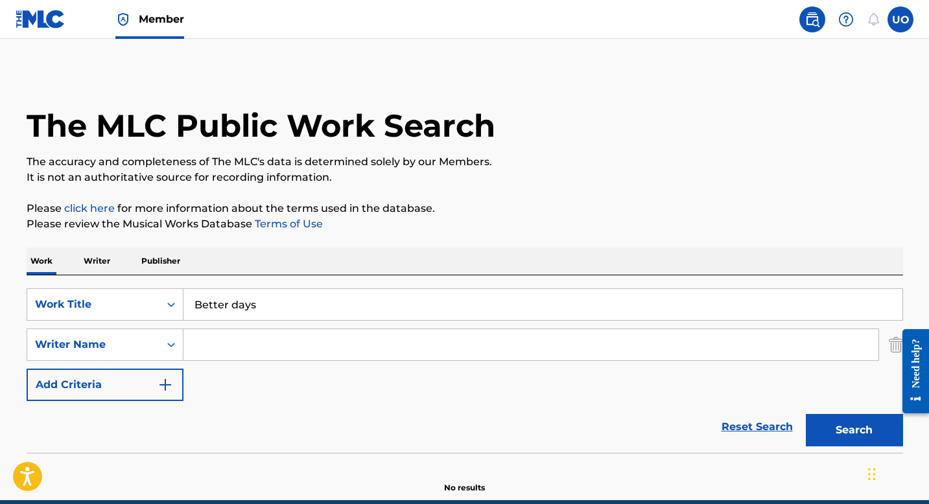
click at [206, 346] on input "Search Form" at bounding box center [530, 344] width 695 height 31
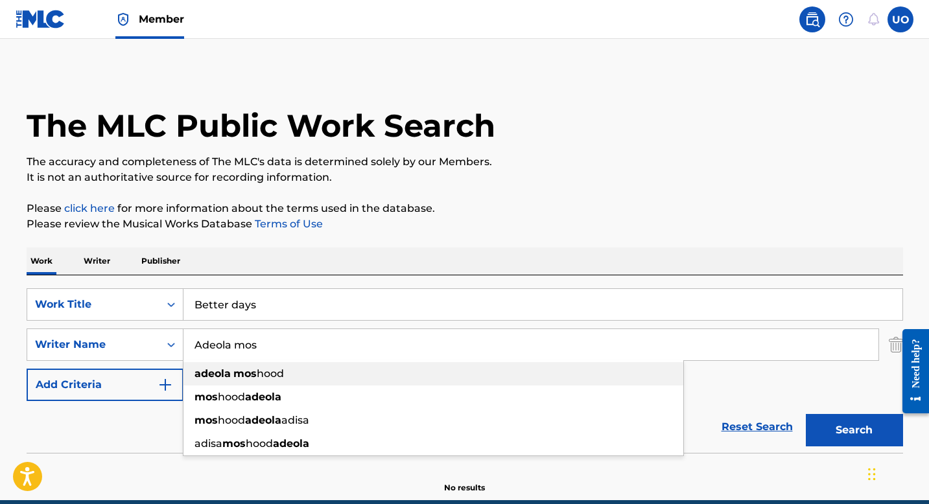
click at [200, 375] on strong "adeola" at bounding box center [212, 374] width 36 height 12
type input "adeola moshood"
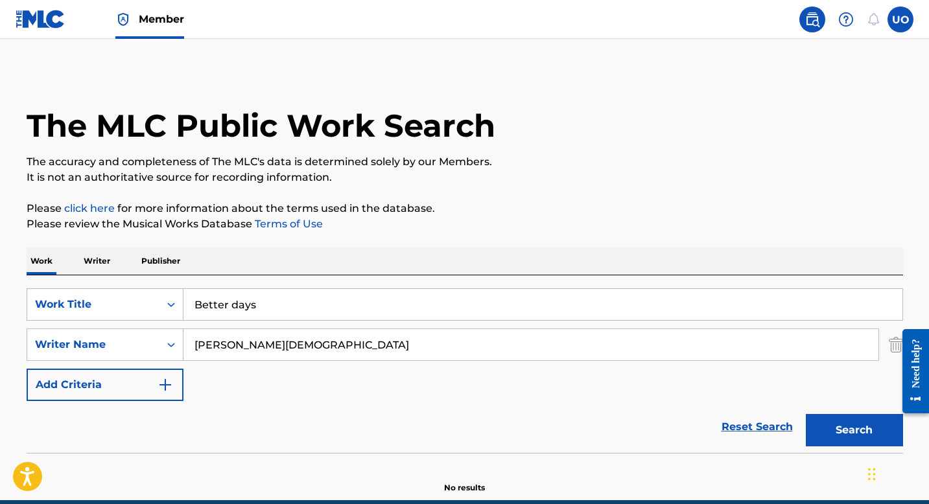
click at [806, 414] on button "Search" at bounding box center [854, 430] width 97 height 32
